Goal: Task Accomplishment & Management: Complete application form

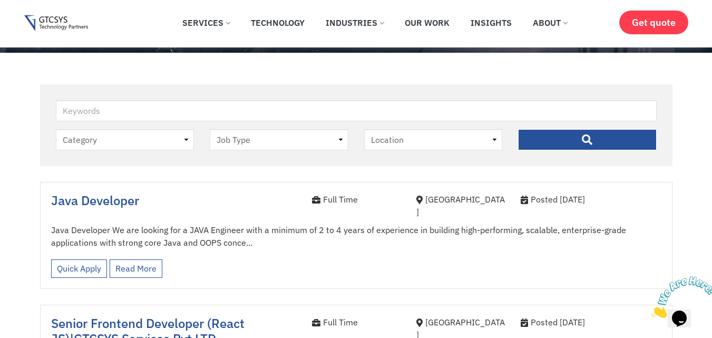
scroll to position [316, 0]
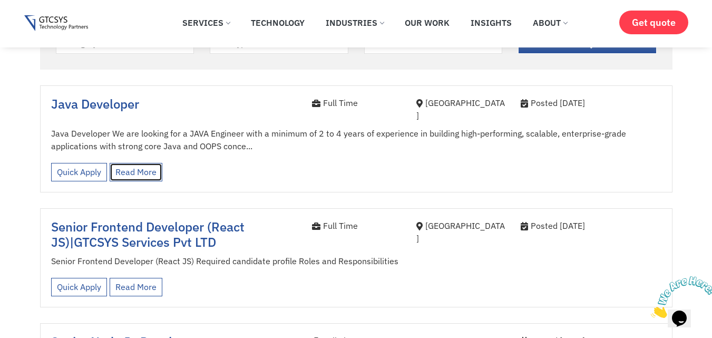
click at [132, 165] on link "Read More" at bounding box center [136, 172] width 53 height 18
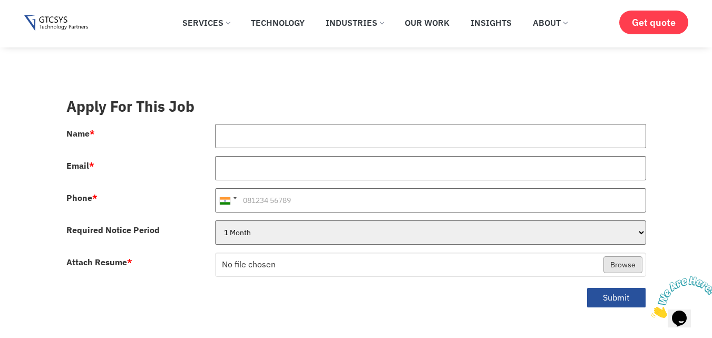
scroll to position [358, 0]
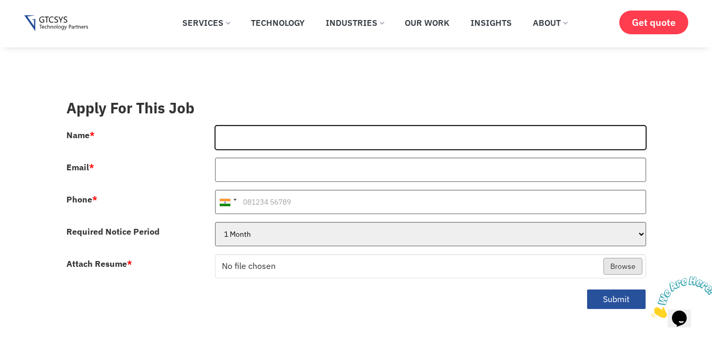
click at [232, 128] on input "Name *" at bounding box center [430, 137] width 431 height 24
type input "[PERSON_NAME]"
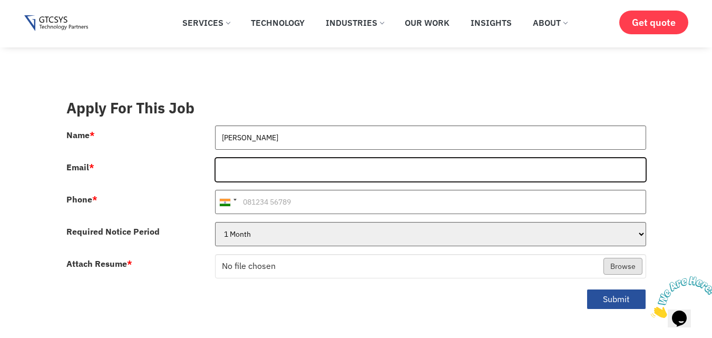
type input "[EMAIL_ADDRESS][DOMAIN_NAME]"
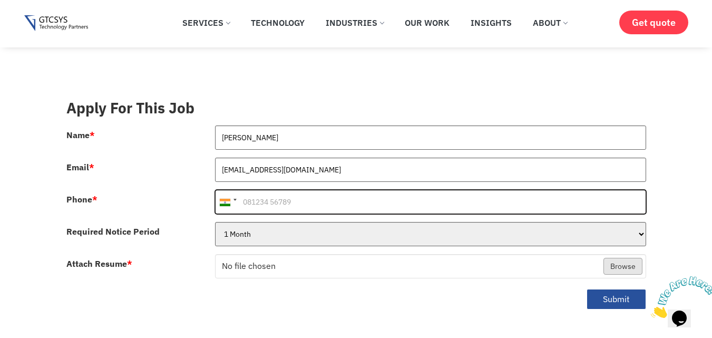
type input "[PHONE_NUMBER]"
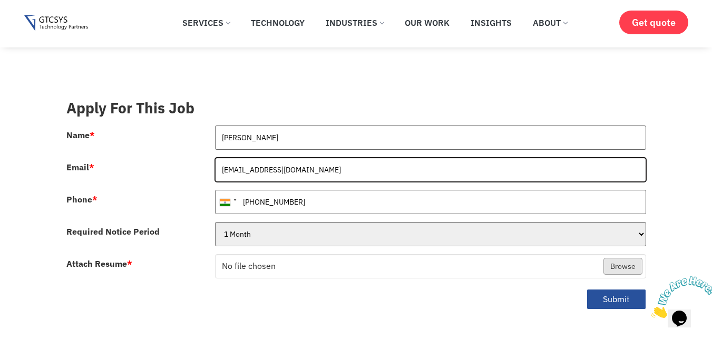
click at [341, 161] on input "[EMAIL_ADDRESS][DOMAIN_NAME]" at bounding box center [430, 170] width 431 height 24
type input "1"
type input "[EMAIL_ADDRESS][DOMAIN_NAME]"
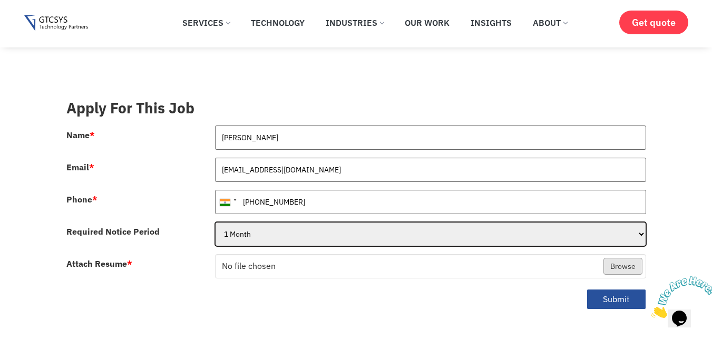
click at [268, 229] on select "1 Month 2 Months 3Months" at bounding box center [430, 234] width 431 height 24
click at [262, 226] on select "1 Month 2 Months 3Months" at bounding box center [430, 234] width 431 height 24
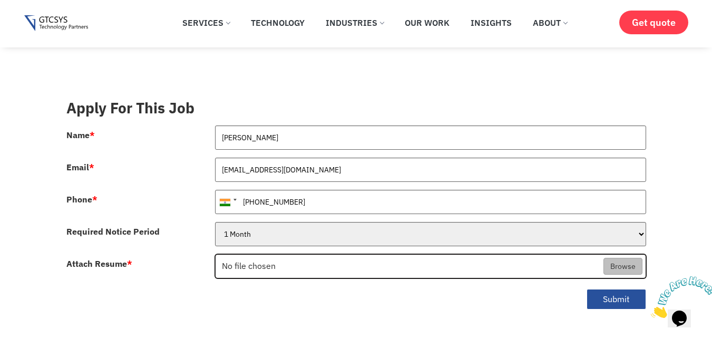
click at [262, 254] on input "Attach Resume *" at bounding box center [430, 266] width 430 height 24
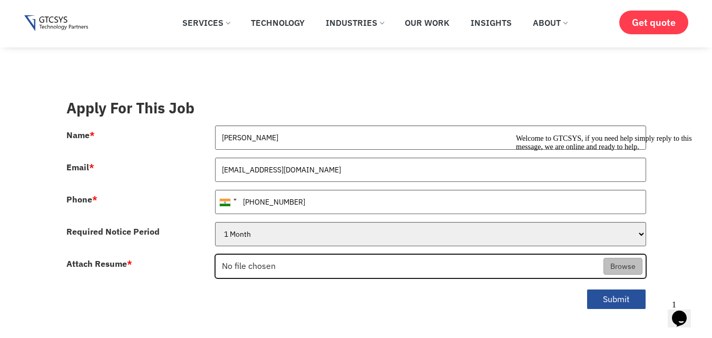
type input "C:\fakepath\SANDIP_KUMAR.pdf"
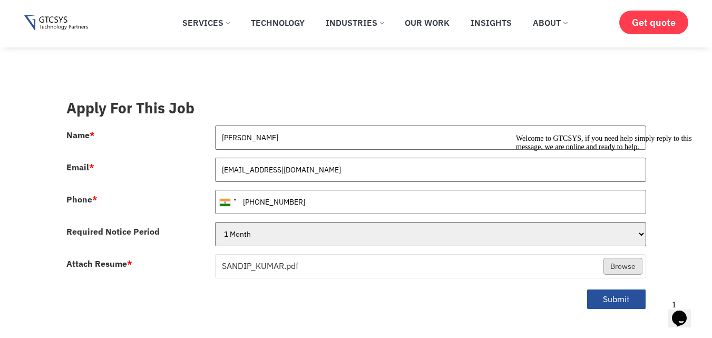
click at [608, 151] on div "Welcome to GTCSYS, if you need help simply reply to this message, we are online…" at bounding box center [611, 142] width 190 height 17
click at [516, 134] on icon "Chat attention grabber" at bounding box center [516, 134] width 0 height 0
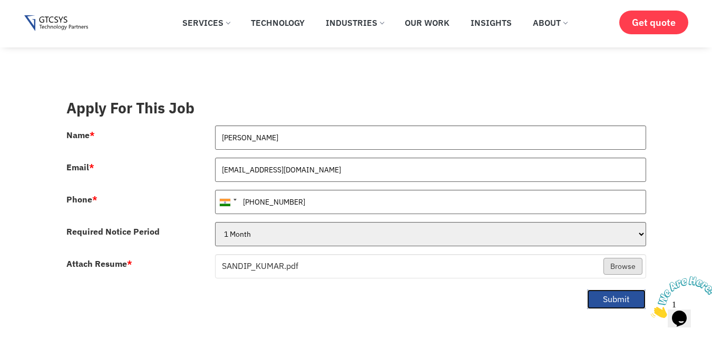
click at [613, 289] on button "Submit" at bounding box center [616, 299] width 60 height 21
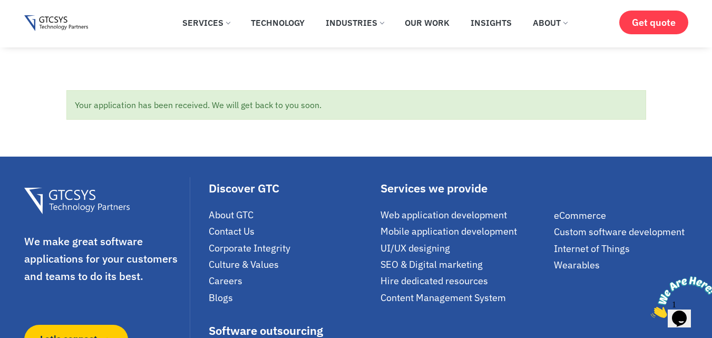
scroll to position [63, 0]
